Goal: Information Seeking & Learning: Find specific page/section

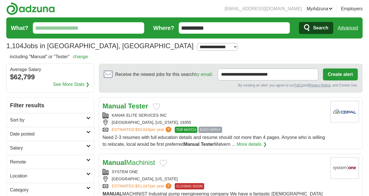
click at [227, 116] on div "KANAK ELITE SERVICES INC" at bounding box center [213, 115] width 223 height 6
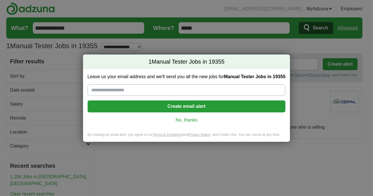
click at [185, 119] on link "No, thanks" at bounding box center [186, 120] width 189 height 6
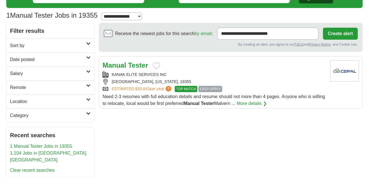
scroll to position [30, 0]
